Goal: Transaction & Acquisition: Purchase product/service

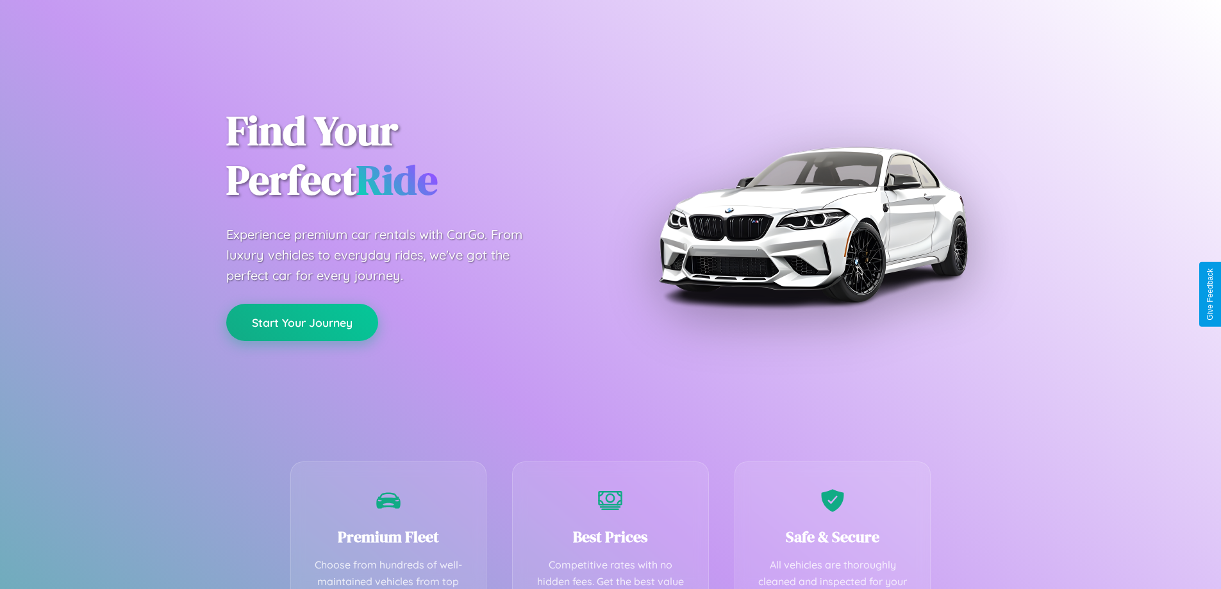
click at [302, 322] on button "Start Your Journey" at bounding box center [302, 322] width 152 height 37
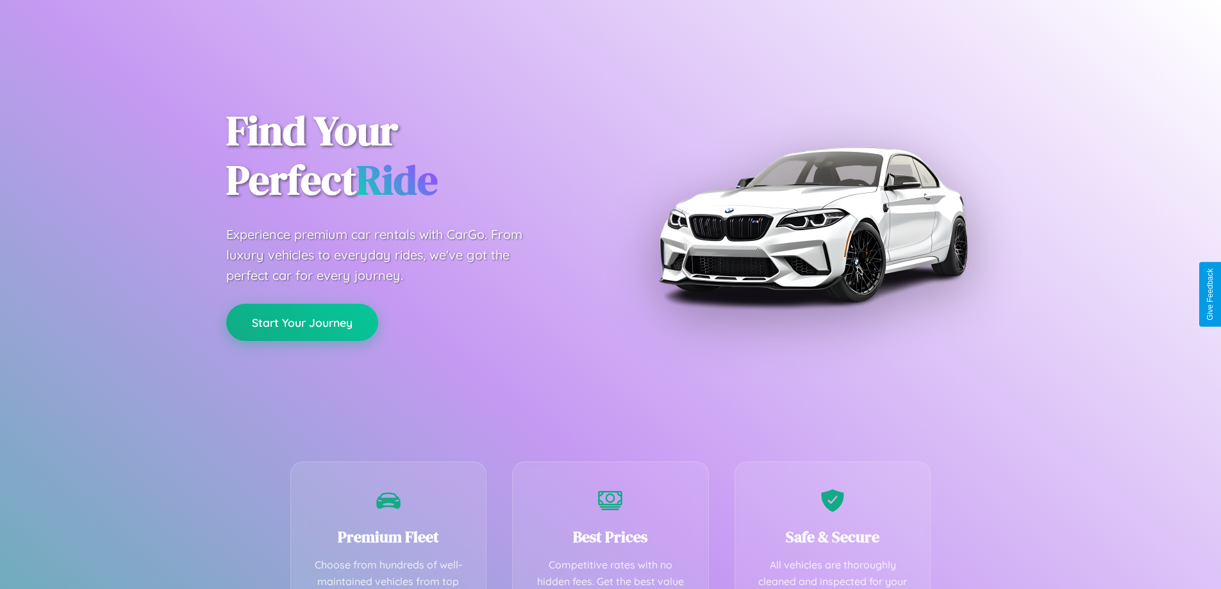
click at [302, 322] on button "Start Your Journey" at bounding box center [302, 322] width 152 height 37
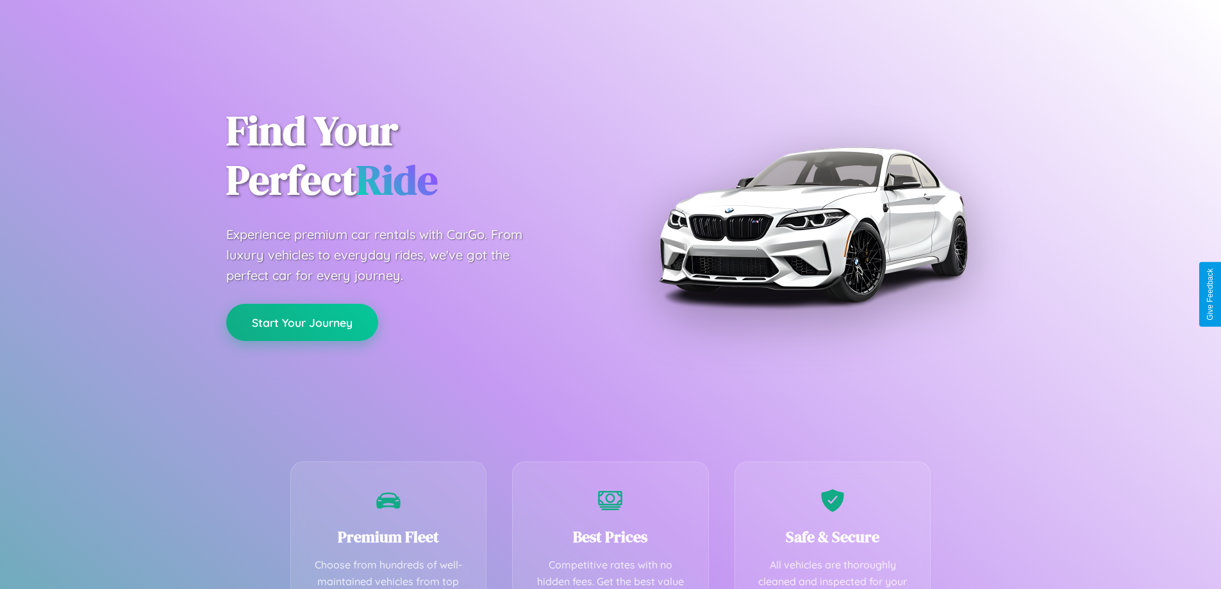
click at [302, 322] on button "Start Your Journey" at bounding box center [302, 322] width 152 height 37
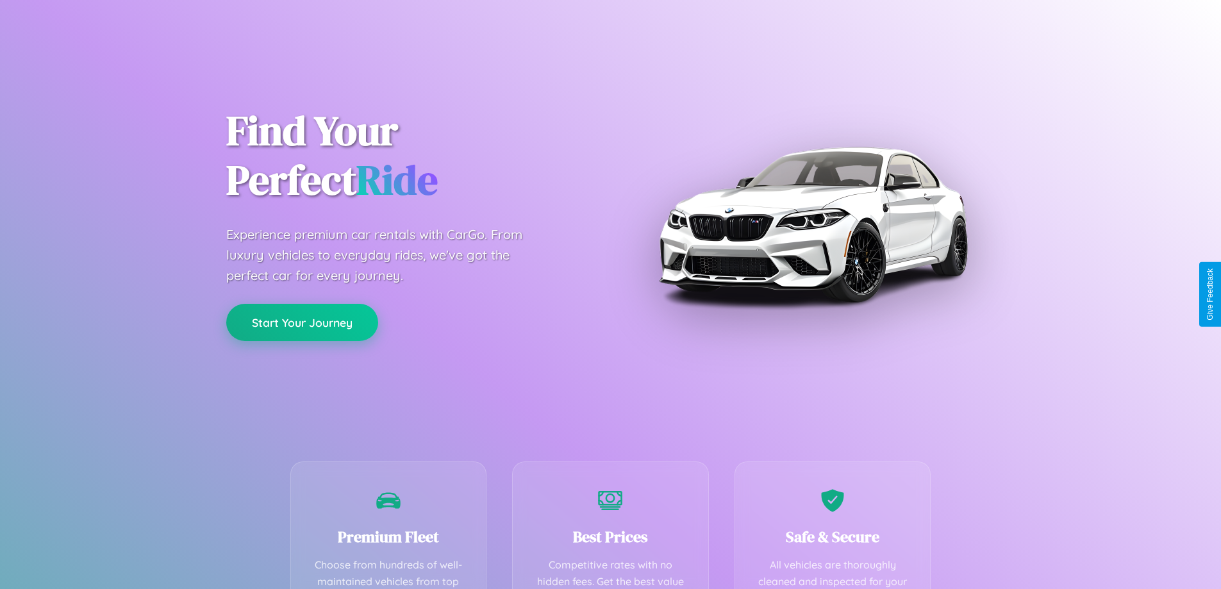
click at [302, 322] on button "Start Your Journey" at bounding box center [302, 322] width 152 height 37
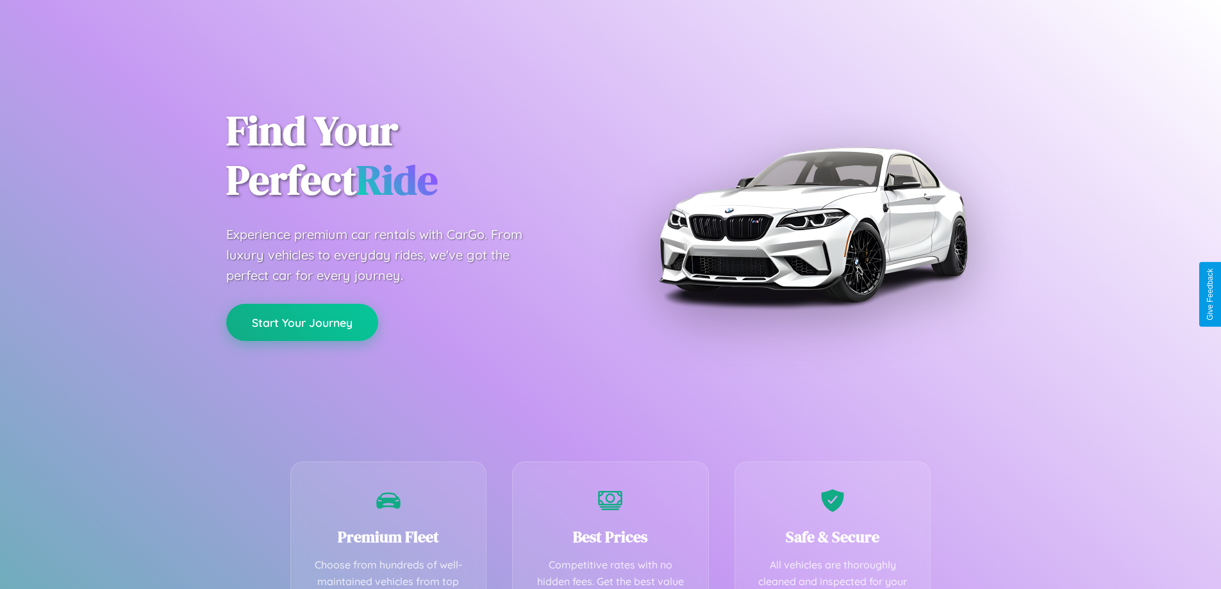
click at [302, 322] on button "Start Your Journey" at bounding box center [302, 322] width 152 height 37
